Goal: Use online tool/utility: Use online tool/utility

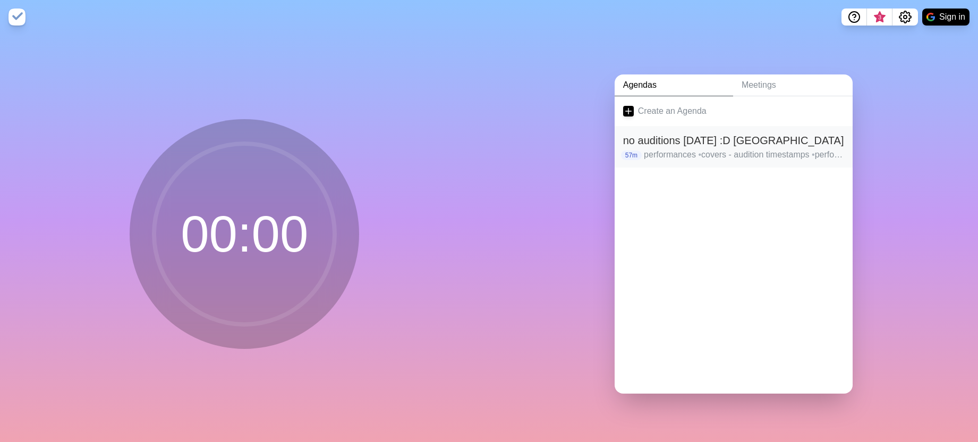
click at [686, 141] on h2 "no auditions [DATE] :D [GEOGRAPHIC_DATA]" at bounding box center [733, 140] width 221 height 16
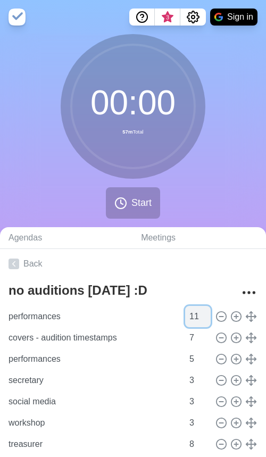
click at [206, 314] on input "11" at bounding box center [198, 316] width 26 height 21
click at [206, 314] on input "12" at bounding box center [198, 316] width 26 height 21
click at [206, 314] on input "13" at bounding box center [198, 316] width 26 height 21
click at [206, 314] on input "14" at bounding box center [198, 316] width 26 height 21
type input "15"
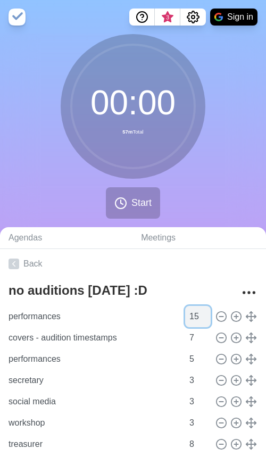
click at [206, 314] on input "15" at bounding box center [198, 316] width 26 height 21
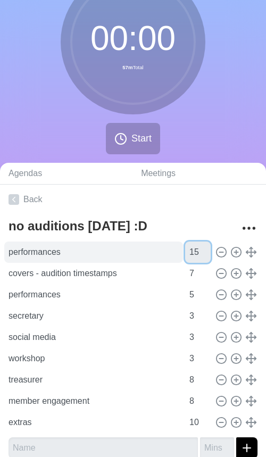
scroll to position [86, 0]
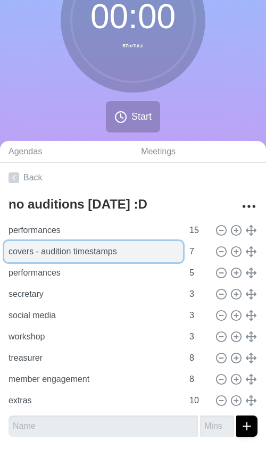
click at [154, 257] on input "covers - audition timestamps" at bounding box center [93, 251] width 179 height 21
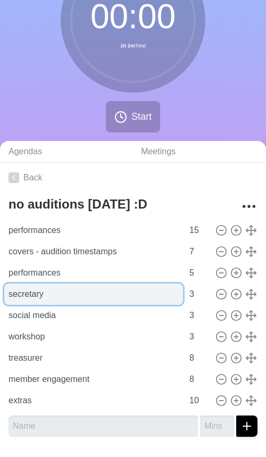
click at [134, 286] on input "secretary" at bounding box center [93, 293] width 179 height 21
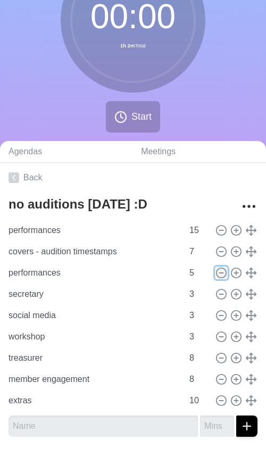
click at [221, 275] on icon at bounding box center [221, 273] width 12 height 12
type input "secretary"
type input "3"
type input "social media"
type input "workshop"
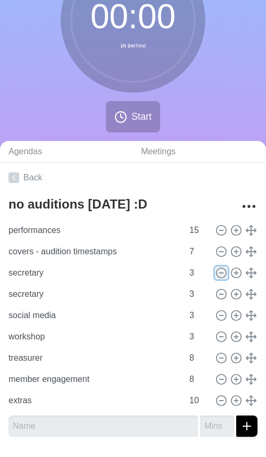
type input "treasurer"
type input "8"
type input "member engagement"
type input "extras"
type input "10"
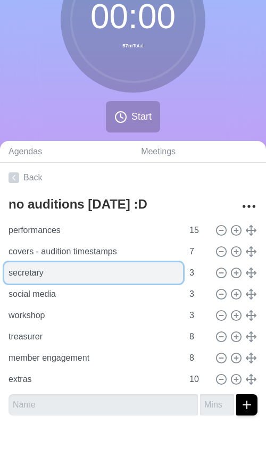
click at [82, 277] on input "secretary" at bounding box center [93, 272] width 179 height 21
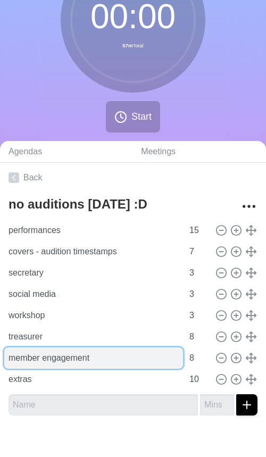
click at [70, 353] on input "member engagement" at bounding box center [93, 357] width 179 height 21
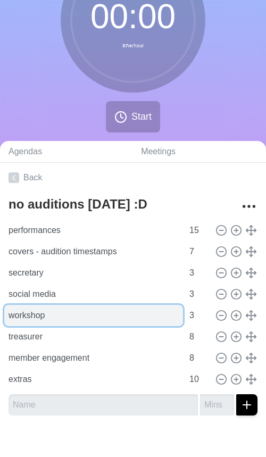
click at [99, 320] on input "workshop" at bounding box center [93, 315] width 179 height 21
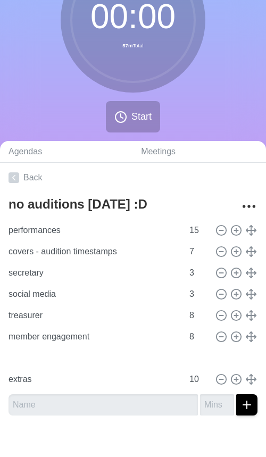
type input "member engagement"
type input "workshop"
type input "3"
type input "treasurer"
type input "8"
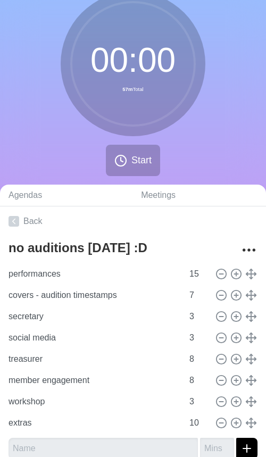
scroll to position [94, 0]
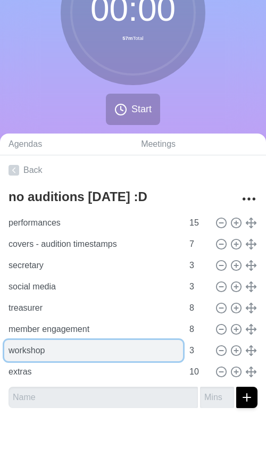
click at [134, 353] on input "workshop" at bounding box center [93, 350] width 179 height 21
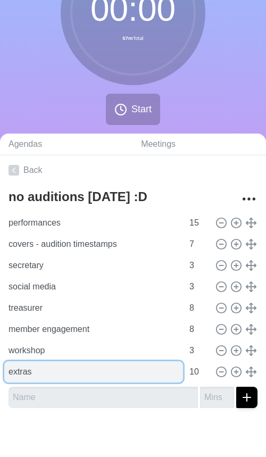
click at [130, 369] on input "extras" at bounding box center [93, 371] width 179 height 21
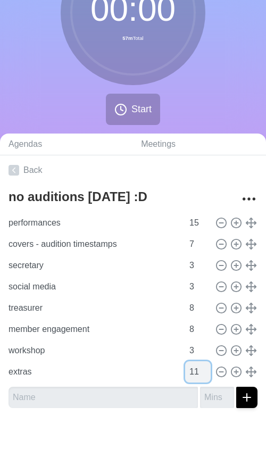
click at [206, 367] on input "11" at bounding box center [198, 371] width 26 height 21
click at [206, 367] on input "12" at bounding box center [198, 371] width 26 height 21
click at [206, 367] on input "13" at bounding box center [198, 371] width 26 height 21
click at [206, 367] on input "14" at bounding box center [198, 371] width 26 height 21
click at [206, 367] on input "15" at bounding box center [198, 371] width 26 height 21
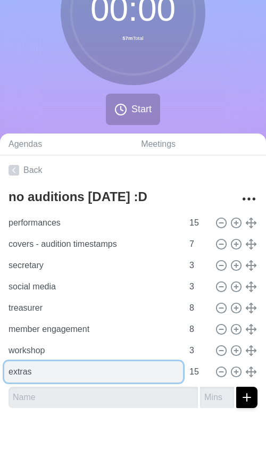
click at [116, 370] on input "extras" at bounding box center [93, 371] width 179 height 21
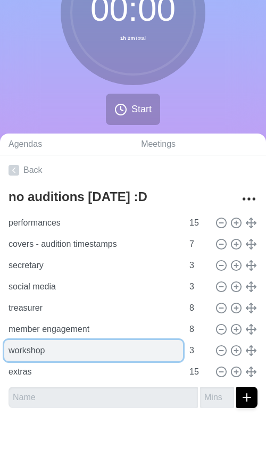
click at [119, 356] on input "workshop" at bounding box center [93, 350] width 179 height 21
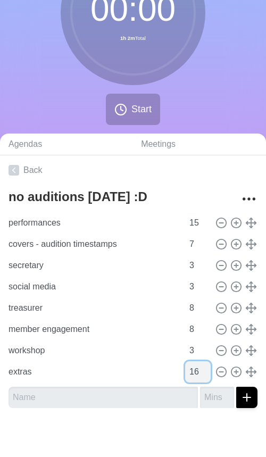
click at [205, 368] on input "16" at bounding box center [198, 371] width 26 height 21
click at [205, 368] on input "17" at bounding box center [198, 371] width 26 height 21
click at [205, 368] on input "18" at bounding box center [198, 371] width 26 height 21
click at [205, 368] on input "19" at bounding box center [198, 371] width 26 height 21
type input "20"
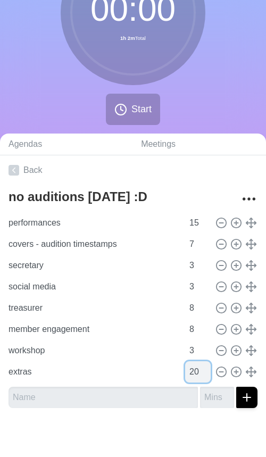
click at [205, 368] on input "20" at bounding box center [198, 371] width 26 height 21
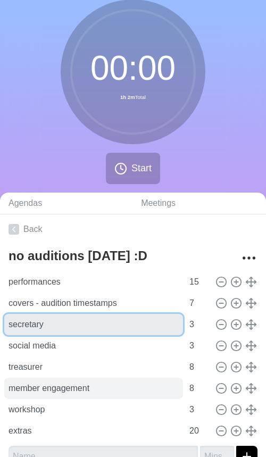
click at [103, 326] on input "secretary" at bounding box center [93, 324] width 179 height 21
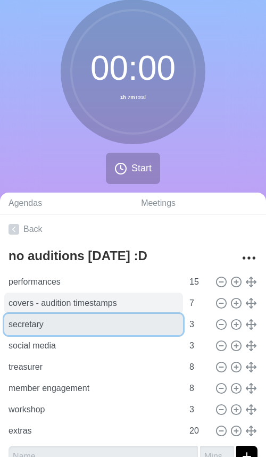
scroll to position [95, 0]
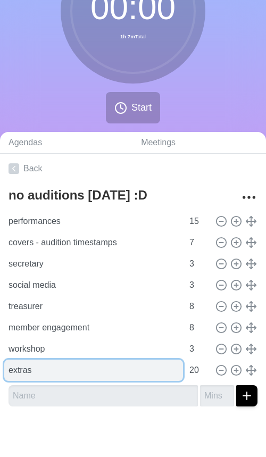
click at [127, 370] on input "extras" at bounding box center [93, 369] width 179 height 21
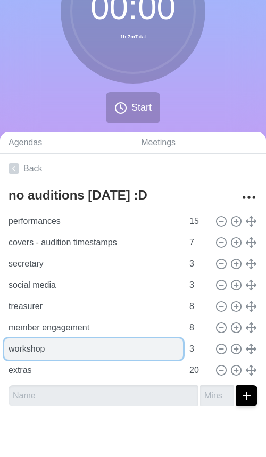
click at [132, 351] on input "workshop" at bounding box center [93, 348] width 179 height 21
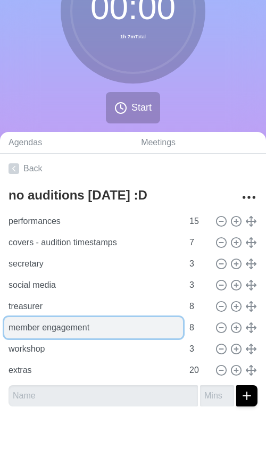
click at [133, 331] on input "member engagement" at bounding box center [93, 327] width 179 height 21
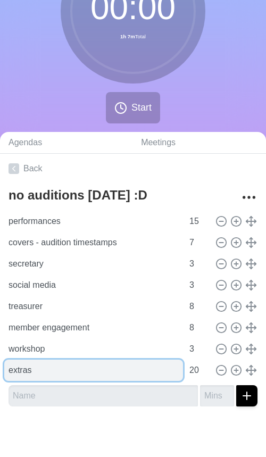
click at [132, 359] on input "extras" at bounding box center [93, 369] width 179 height 21
click at [102, 363] on input "extras" at bounding box center [93, 369] width 179 height 21
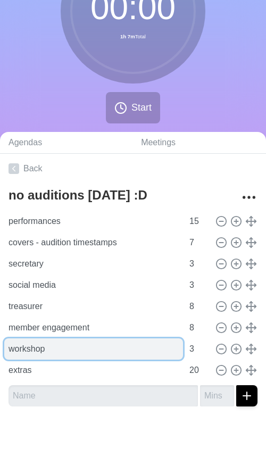
click at [106, 354] on input "workshop" at bounding box center [93, 348] width 179 height 21
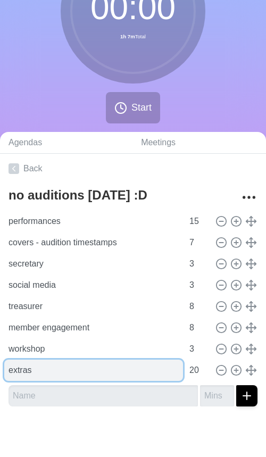
click at [77, 371] on input "extras" at bounding box center [93, 369] width 179 height 21
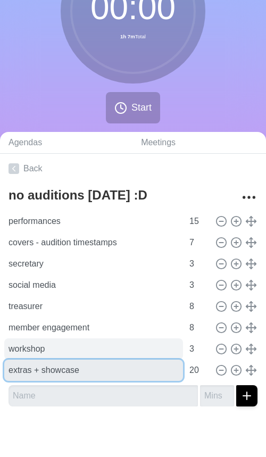
type input "extras + showcase"
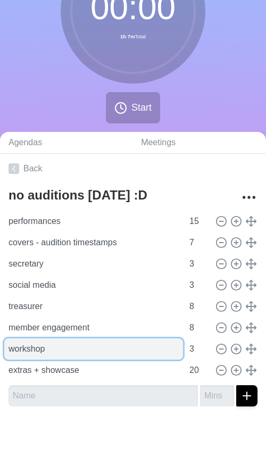
click at [103, 353] on input "workshop" at bounding box center [93, 348] width 179 height 21
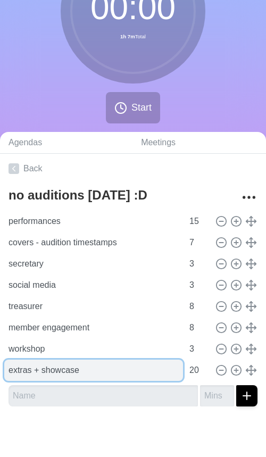
click at [117, 370] on input "extras + showcase" at bounding box center [93, 369] width 179 height 21
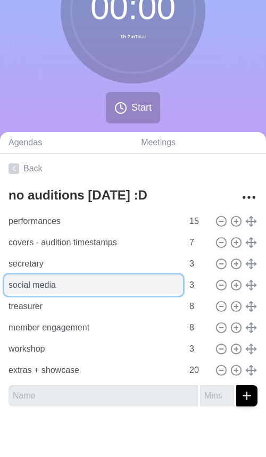
click at [105, 288] on input "social media" at bounding box center [93, 284] width 179 height 21
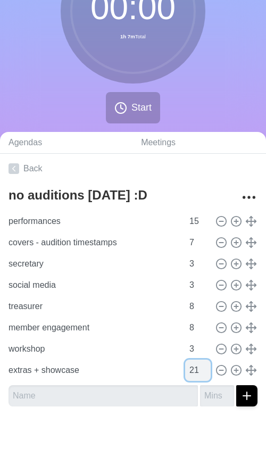
click at [205, 366] on input "21" at bounding box center [198, 369] width 26 height 21
click at [205, 366] on input "22" at bounding box center [198, 369] width 26 height 21
click at [205, 366] on input "23" at bounding box center [198, 369] width 26 height 21
click at [205, 366] on input "24" at bounding box center [198, 369] width 26 height 21
type input "25"
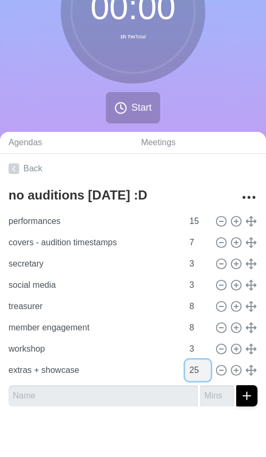
click at [205, 366] on input "25" at bounding box center [198, 369] width 26 height 21
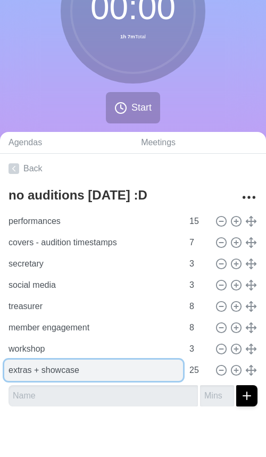
click at [87, 375] on input "extras + showcase" at bounding box center [93, 369] width 179 height 21
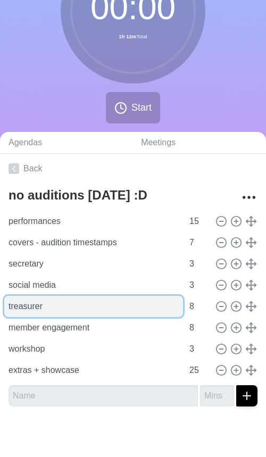
click at [119, 301] on input "treasurer" at bounding box center [93, 305] width 179 height 21
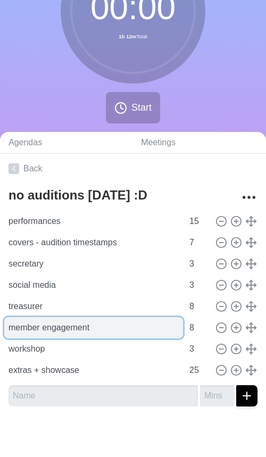
click at [114, 336] on input "member engagement" at bounding box center [93, 327] width 179 height 21
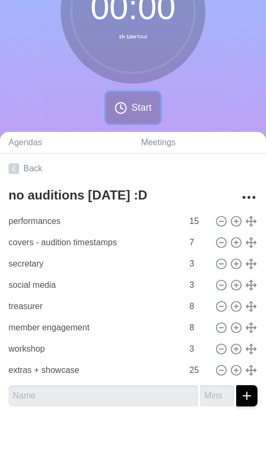
click at [151, 106] on span "Start" at bounding box center [141, 107] width 20 height 14
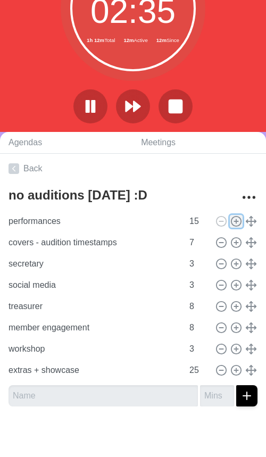
click at [237, 222] on icon at bounding box center [236, 221] width 12 height 12
type input "performances"
type input "15"
type input "covers - audition timestamps"
type input "7"
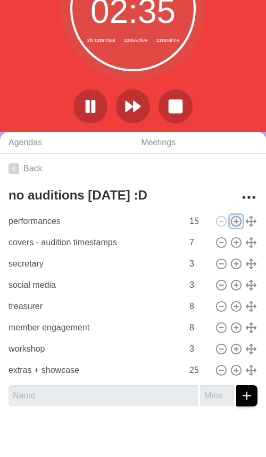
type input "secretary"
type input "social media"
type input "3"
type input "treasurer"
type input "member engagement"
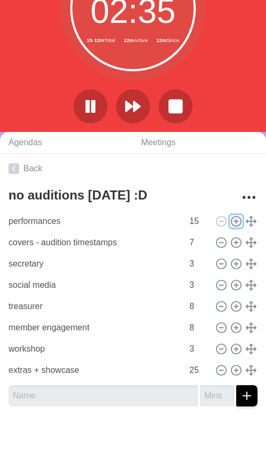
type input "8"
type input "workshop"
type input "3"
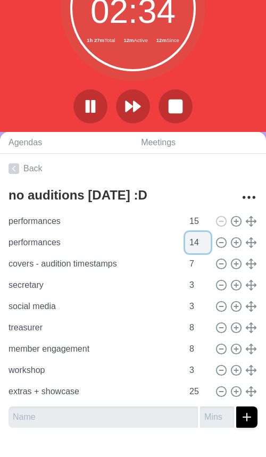
click at [206, 247] on input "14" at bounding box center [198, 242] width 26 height 21
click at [206, 247] on input "13" at bounding box center [198, 242] width 26 height 21
click at [206, 247] on input "12" at bounding box center [198, 242] width 26 height 21
click at [206, 247] on input "11" at bounding box center [198, 242] width 26 height 21
click at [206, 247] on input "10" at bounding box center [198, 242] width 26 height 21
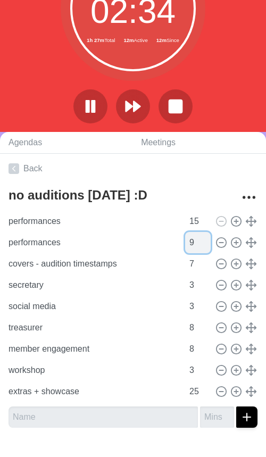
click at [206, 247] on input "9" at bounding box center [198, 242] width 26 height 21
click at [206, 247] on input "8" at bounding box center [198, 242] width 26 height 21
click at [206, 247] on input "7" at bounding box center [198, 242] width 26 height 21
click at [206, 247] on input "6" at bounding box center [198, 242] width 26 height 21
type input "5"
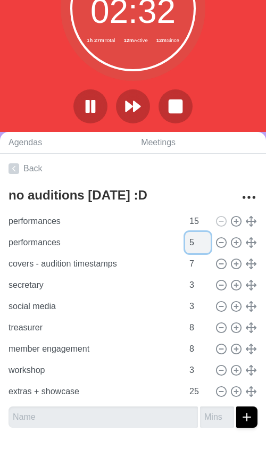
click at [206, 247] on input "5" at bounding box center [198, 242] width 26 height 21
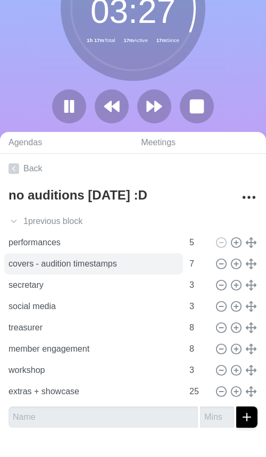
scroll to position [0, 0]
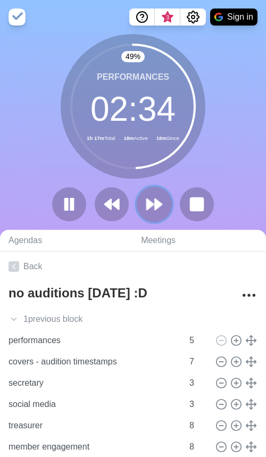
click at [146, 210] on icon at bounding box center [154, 204] width 18 height 18
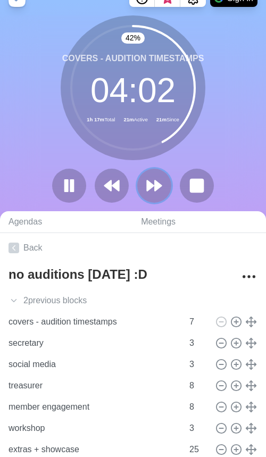
scroll to position [20, 0]
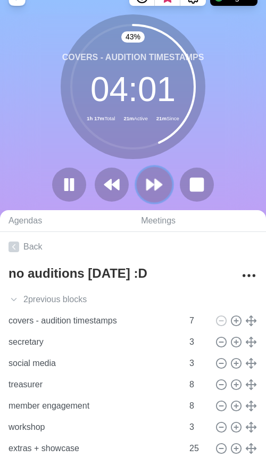
click at [160, 187] on icon at bounding box center [154, 184] width 18 height 18
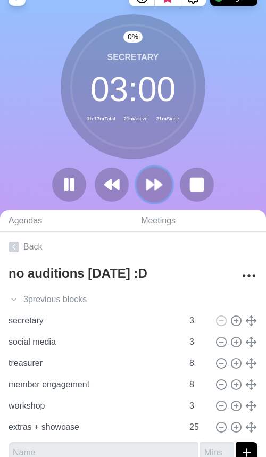
click at [160, 187] on icon at bounding box center [154, 184] width 18 height 18
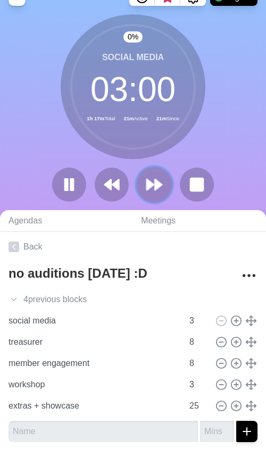
click at [160, 187] on icon at bounding box center [154, 184] width 18 height 18
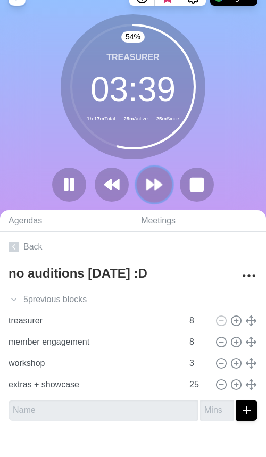
click at [158, 180] on icon at bounding box center [154, 184] width 18 height 18
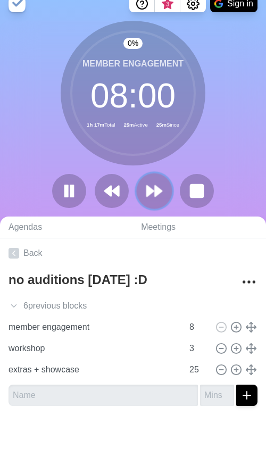
scroll to position [13, 0]
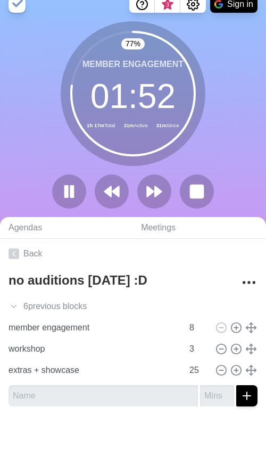
click at [215, 146] on div "77 % member engagement 01 : 52 1h 17m Total 31m Active 31m Since" at bounding box center [133, 119] width 266 height 196
click at [160, 189] on icon at bounding box center [154, 191] width 18 height 18
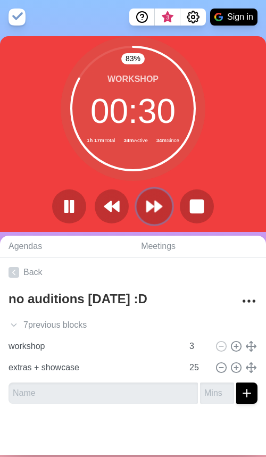
click at [154, 218] on button at bounding box center [154, 206] width 36 height 36
